Goal: Transaction & Acquisition: Subscribe to service/newsletter

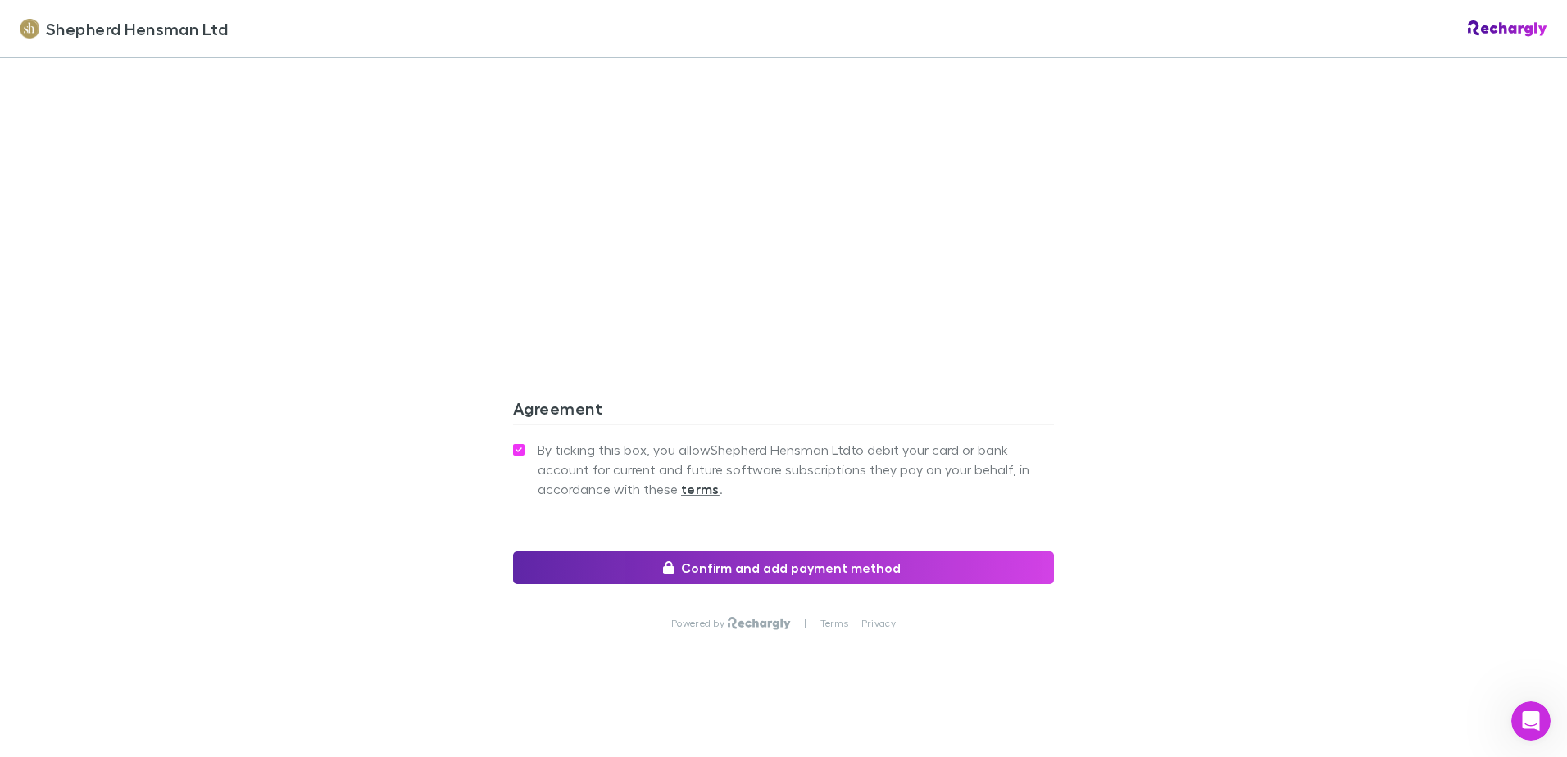
scroll to position [1397, 0]
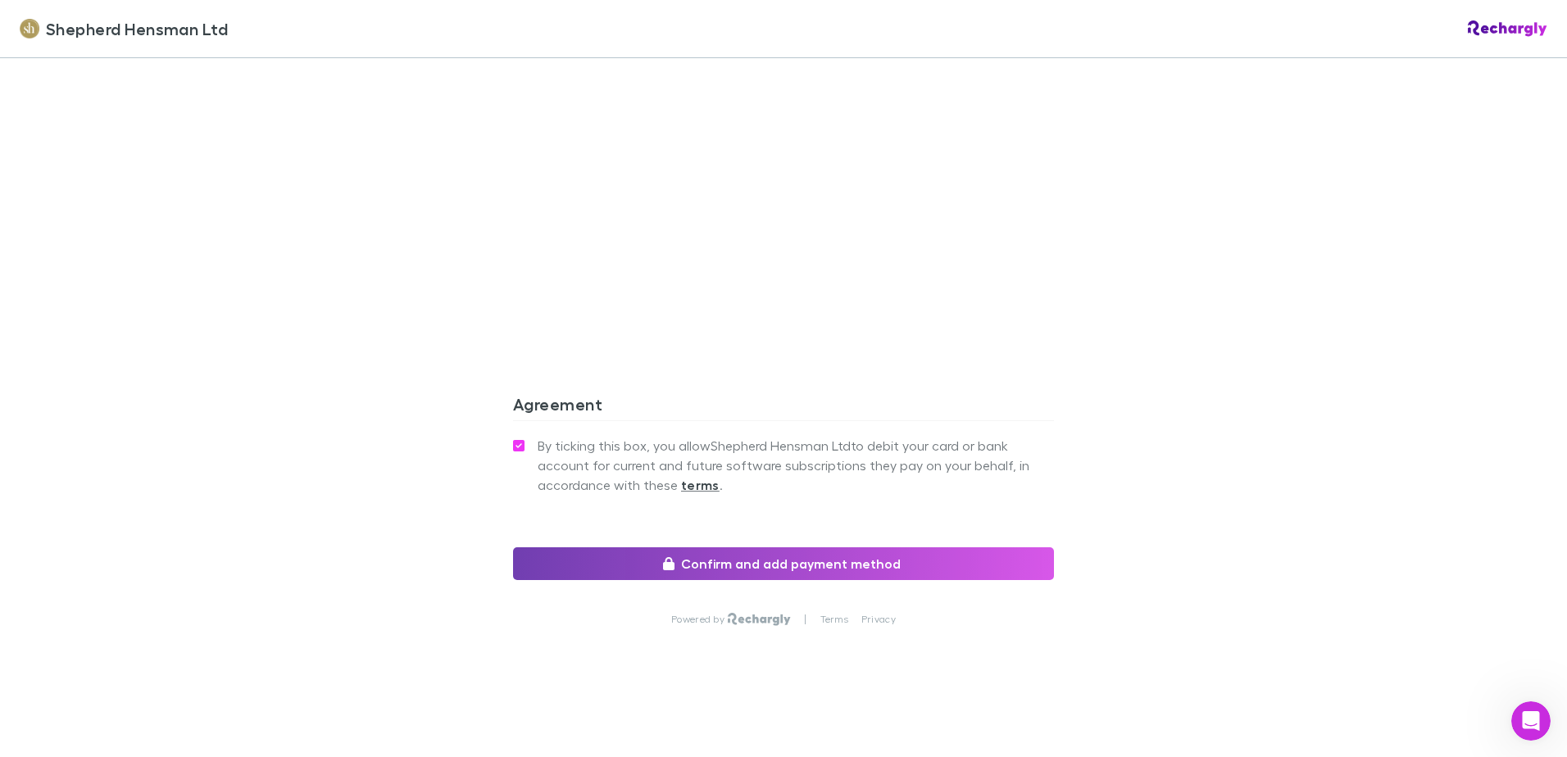
click at [887, 562] on button "Confirm and add payment method" at bounding box center [783, 563] width 541 height 33
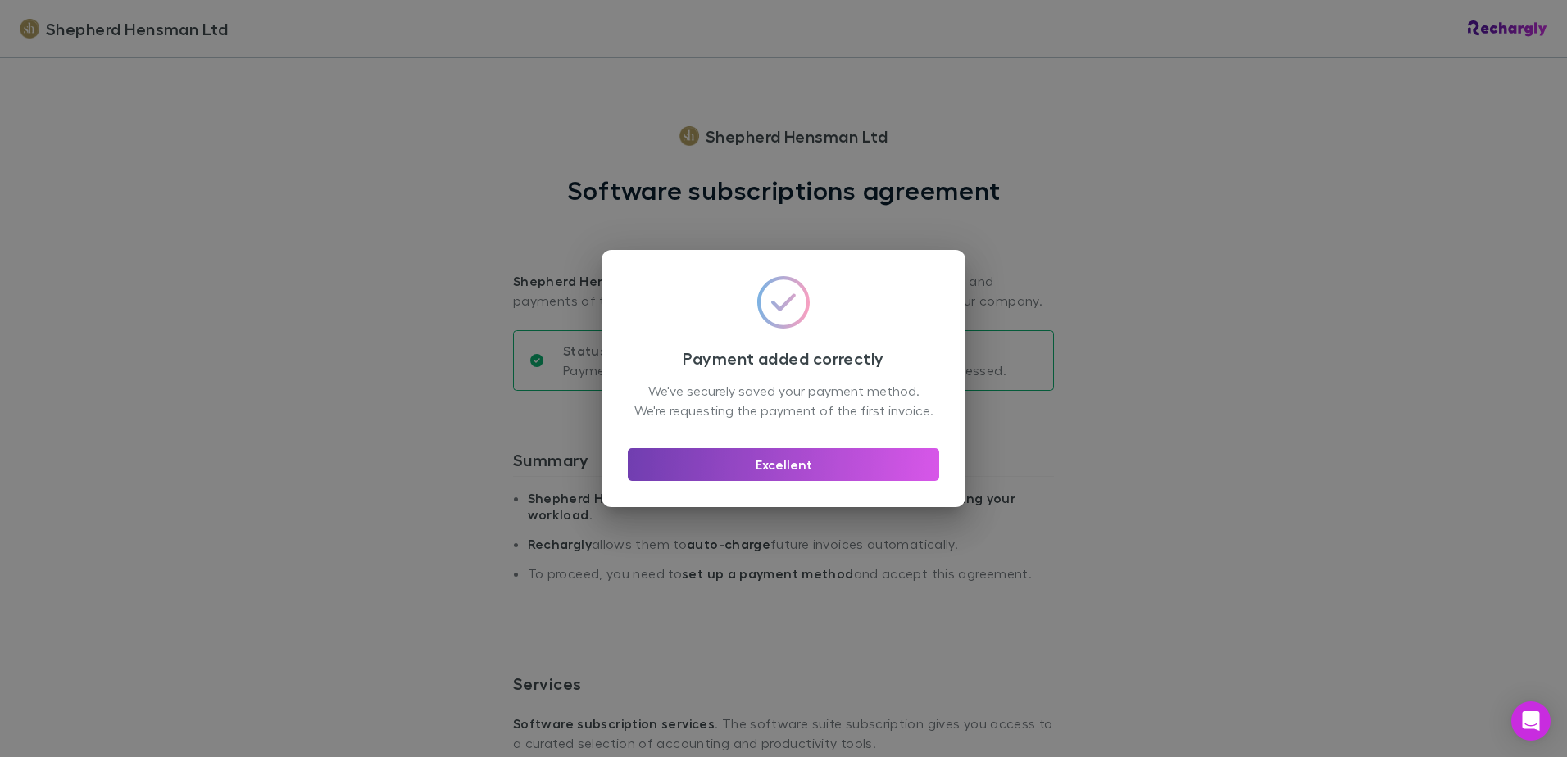
click at [772, 470] on button "Excellent" at bounding box center [783, 464] width 311 height 33
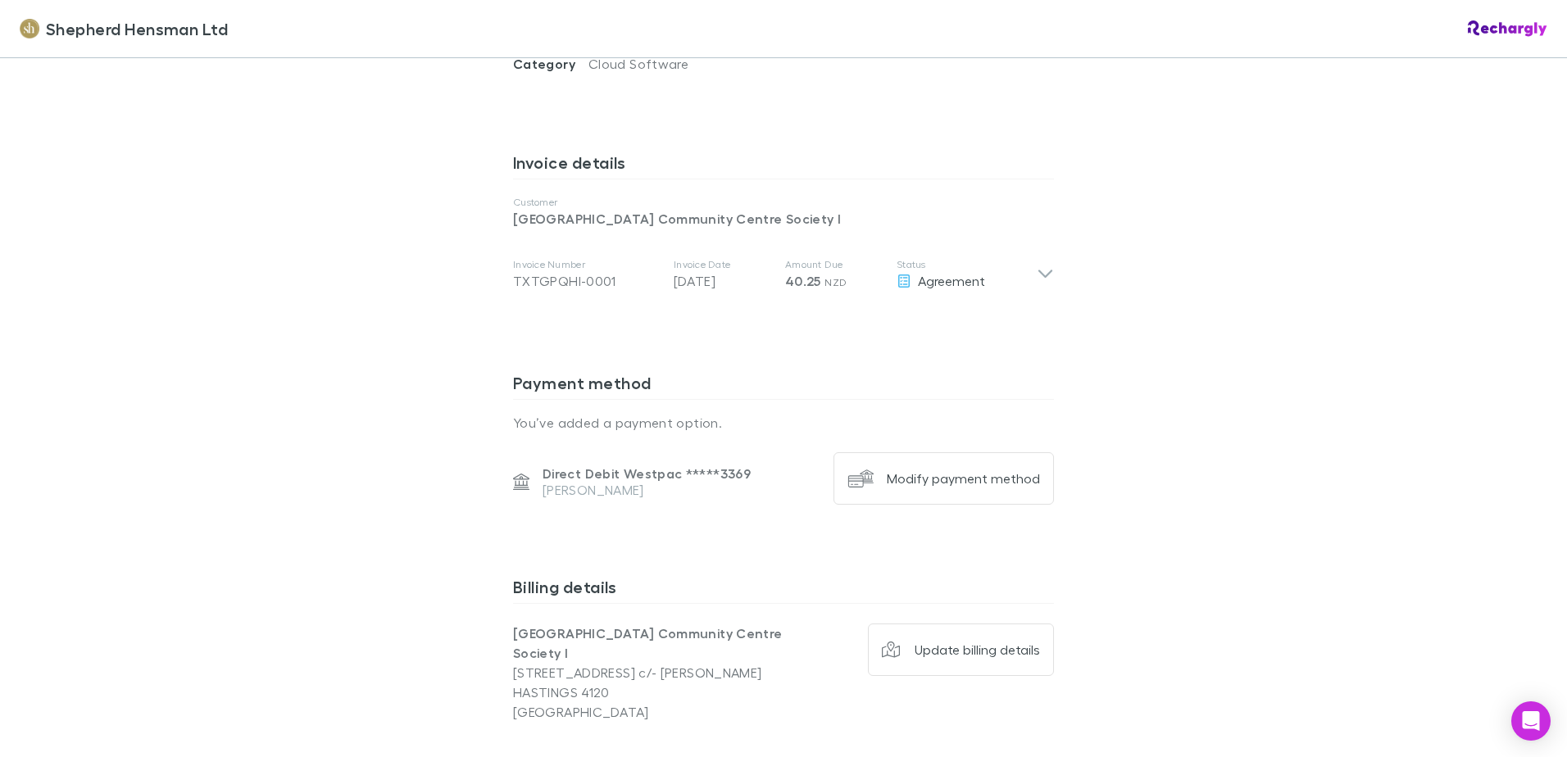
scroll to position [820, 0]
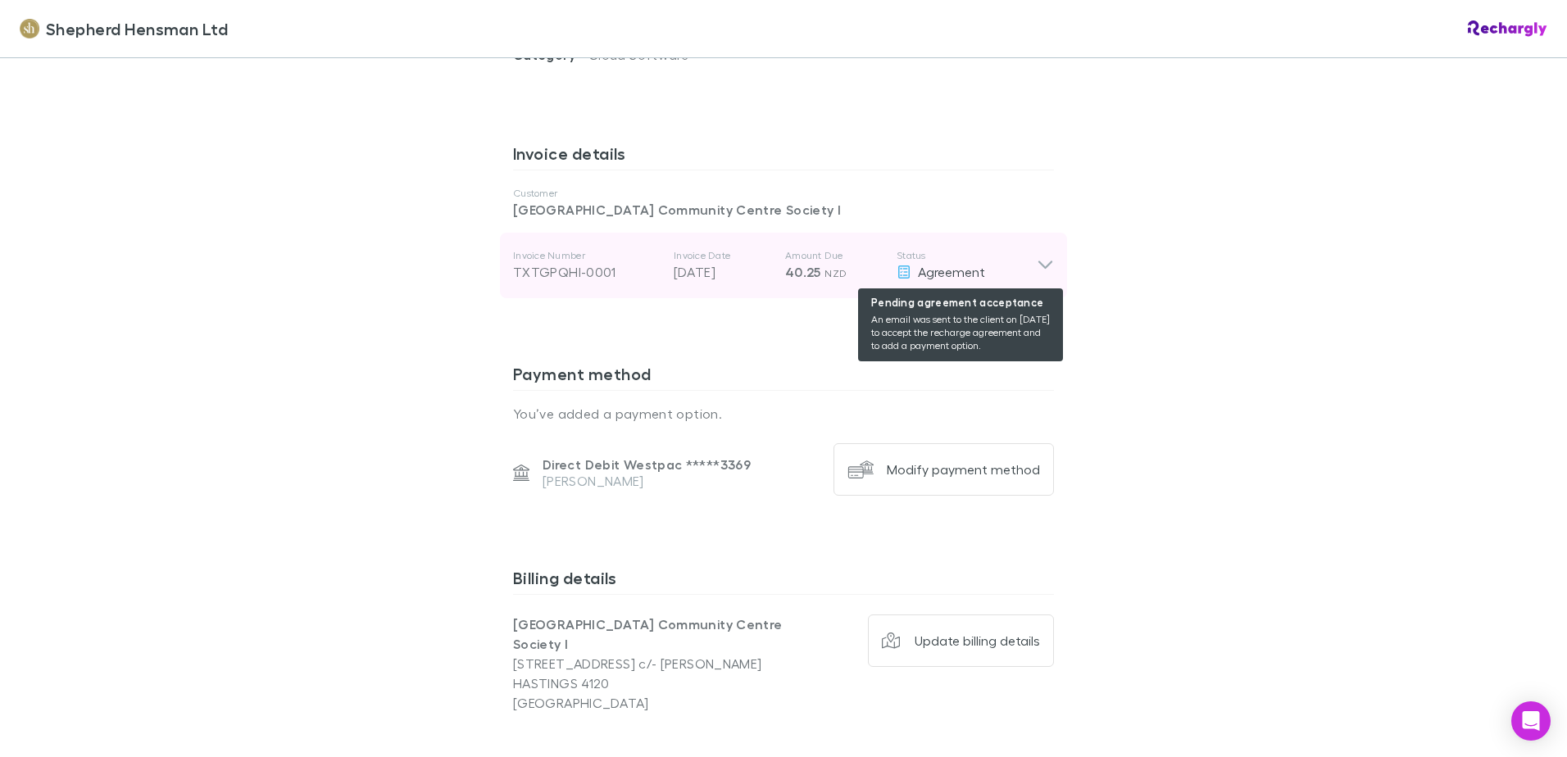
click at [911, 267] on div "Agreement" at bounding box center [967, 272] width 140 height 20
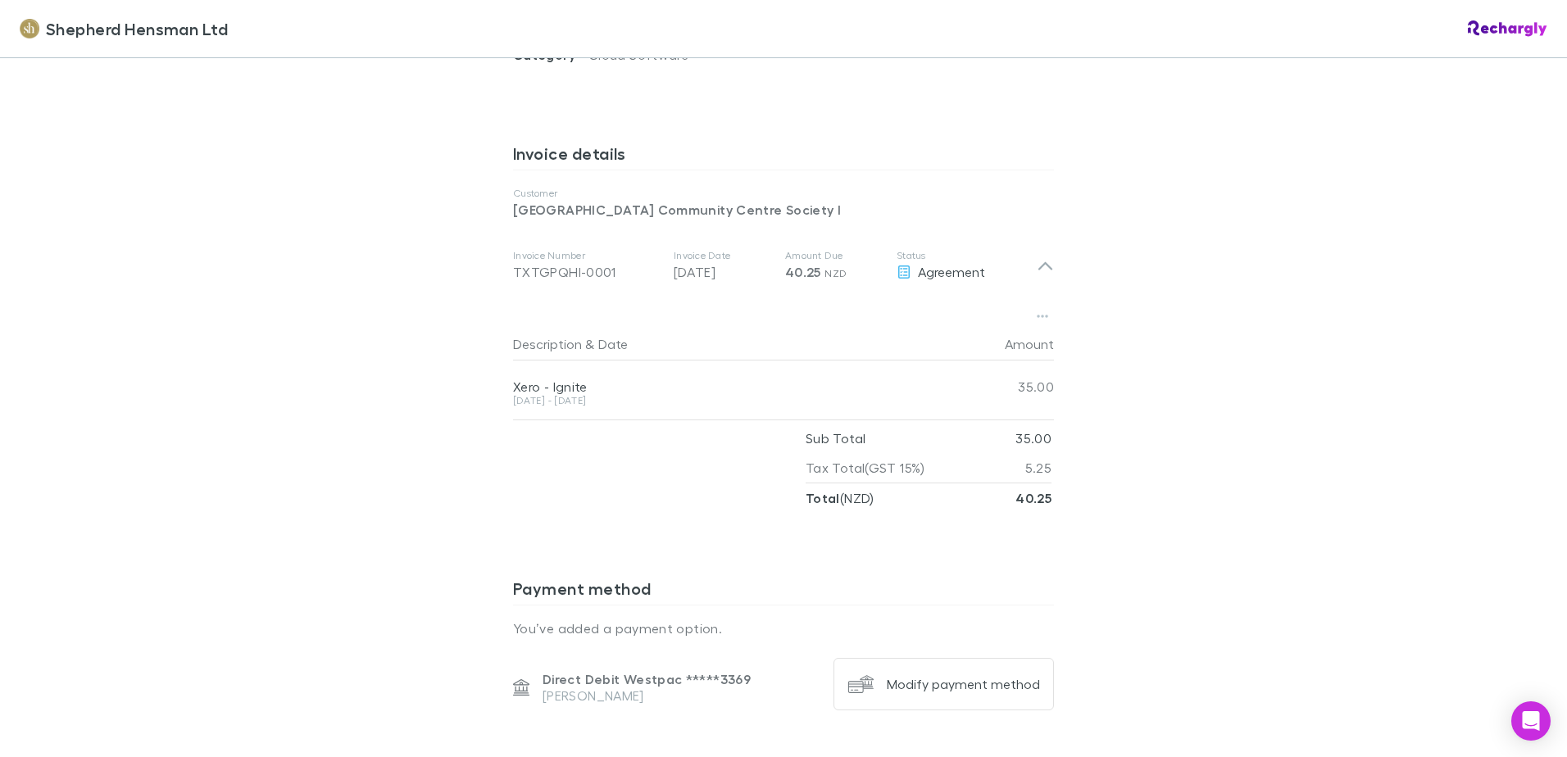
click at [1446, 461] on div "Shepherd Hensman Ltd Shepherd Hensman Ltd Software subscriptions agreement Shep…" at bounding box center [783, 378] width 1567 height 757
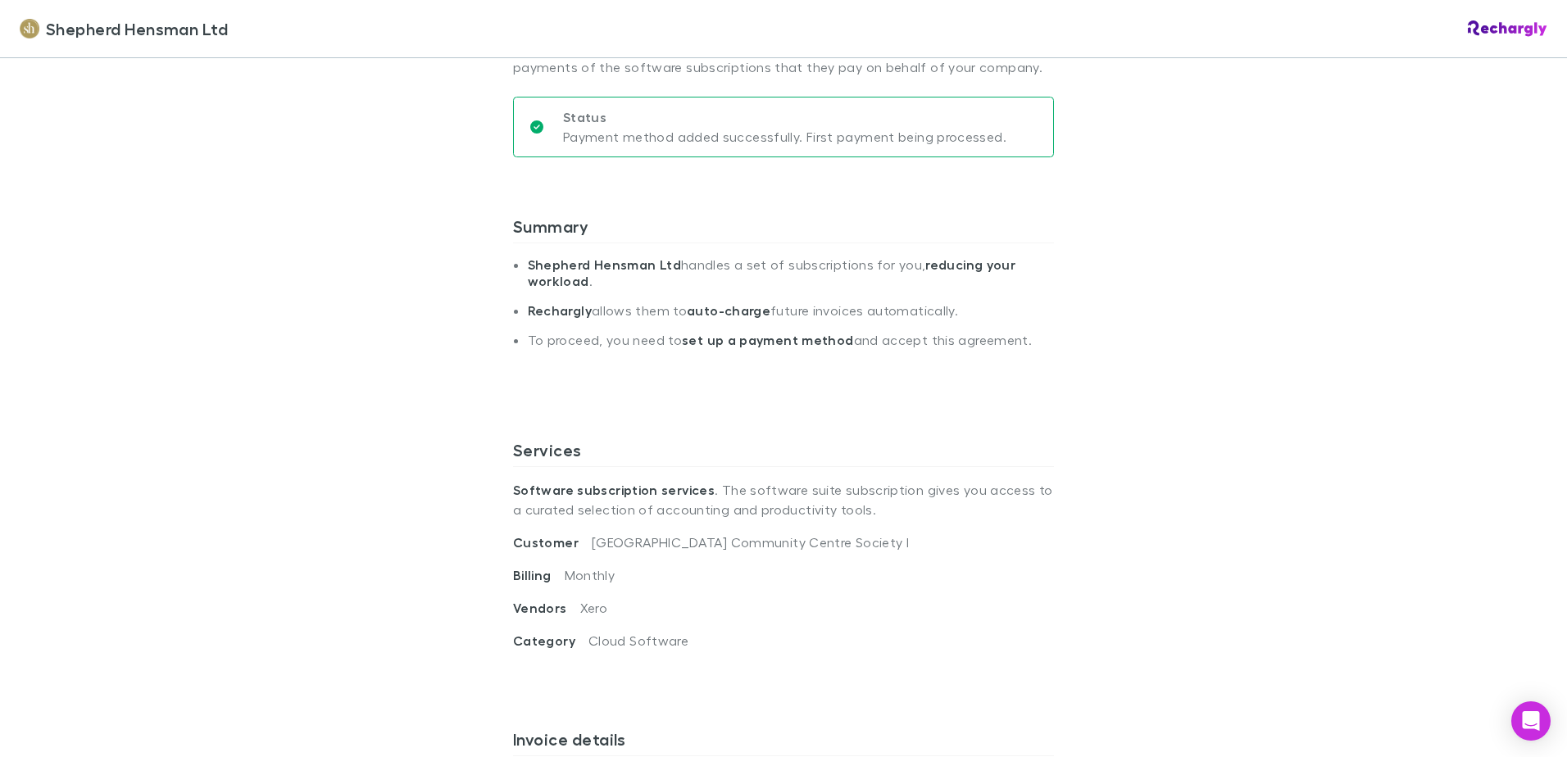
scroll to position [0, 0]
